Goal: Information Seeking & Learning: Learn about a topic

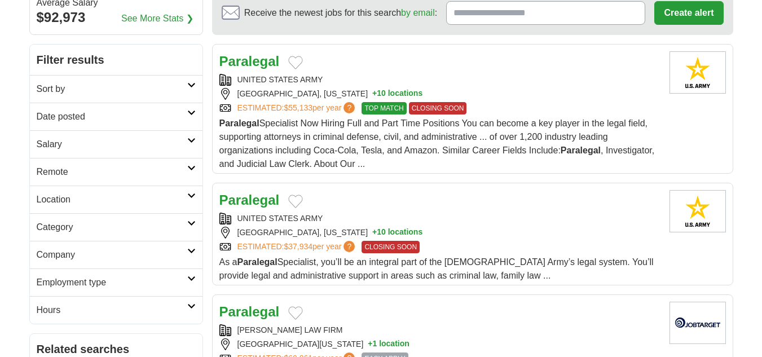
scroll to position [115, 0]
click at [161, 178] on h2 "Remote" at bounding box center [112, 172] width 150 height 14
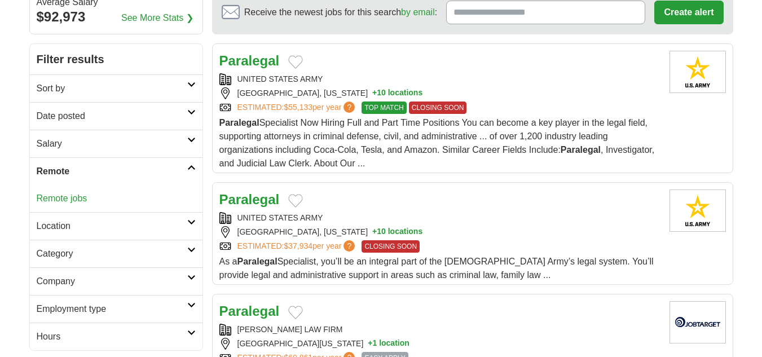
click at [51, 200] on link "Remote jobs" at bounding box center [62, 198] width 51 height 10
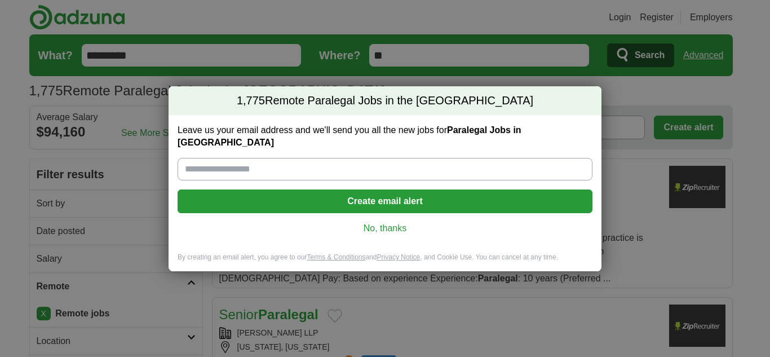
click at [72, 119] on div "1,775 Remote Paralegal Jobs in the US Leave us your email address and we'll sen…" at bounding box center [385, 178] width 770 height 357
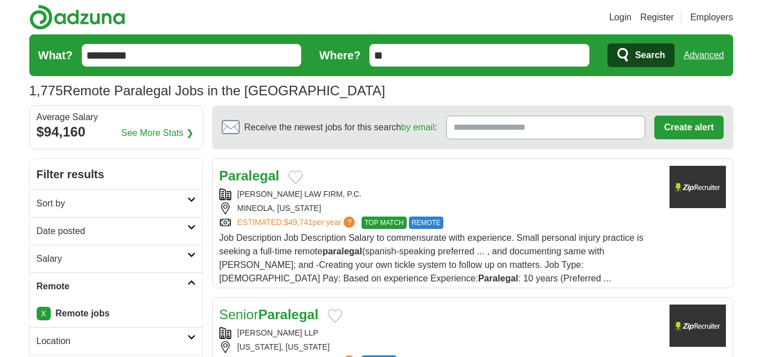
click at [166, 52] on input "*********" at bounding box center [192, 55] width 220 height 23
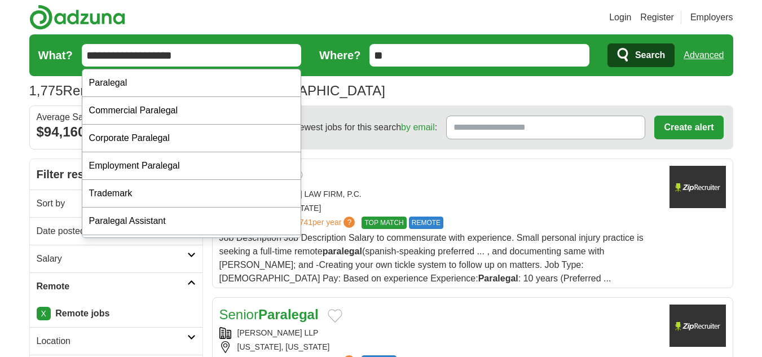
type input "**********"
click at [607, 43] on button "Search" at bounding box center [640, 55] width 67 height 24
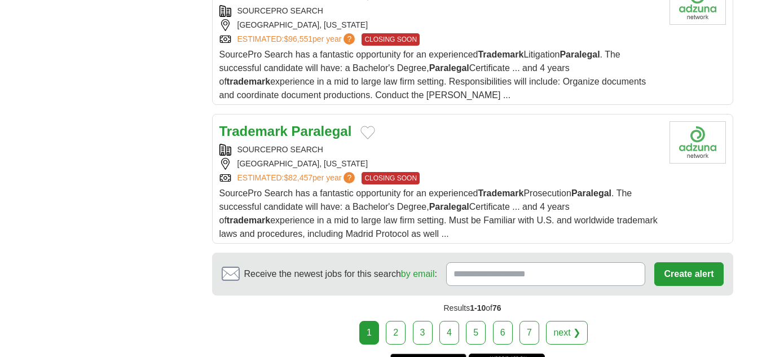
scroll to position [1287, 0]
click at [404, 338] on link "2" at bounding box center [396, 333] width 20 height 24
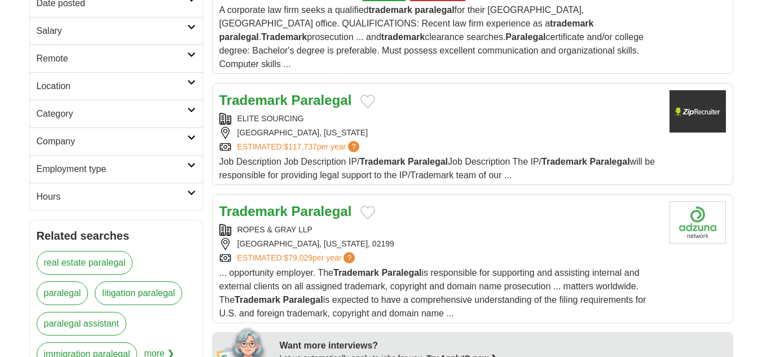
scroll to position [227, 0]
click at [87, 58] on h2 "Remote" at bounding box center [112, 59] width 150 height 14
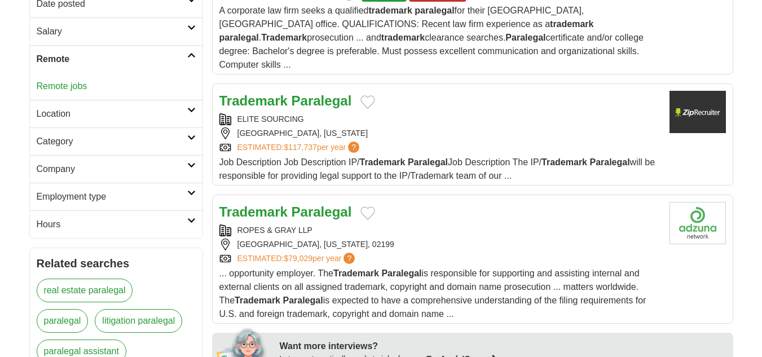
click at [51, 83] on link "Remote jobs" at bounding box center [62, 86] width 51 height 10
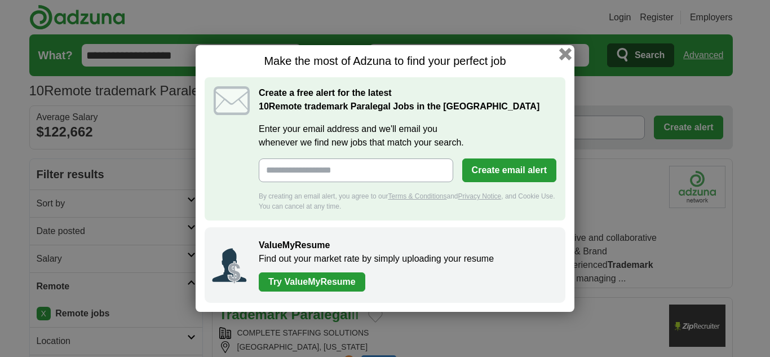
click at [564, 54] on button "button" at bounding box center [565, 54] width 12 height 12
